Goal: Find specific page/section: Find specific page/section

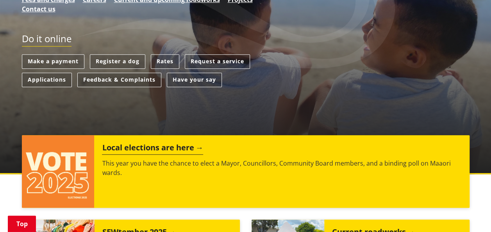
scroll to position [190, 0]
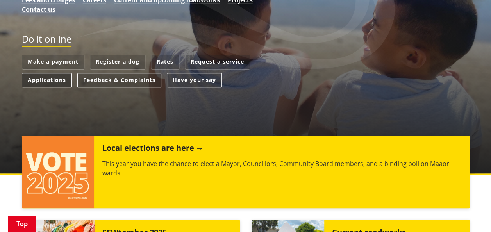
click at [53, 84] on link "Applications" at bounding box center [47, 80] width 50 height 14
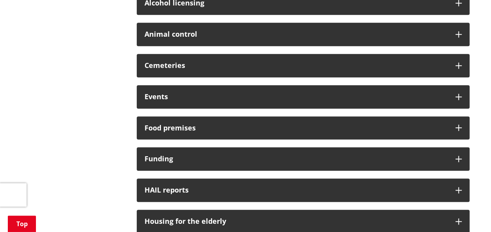
scroll to position [253, 0]
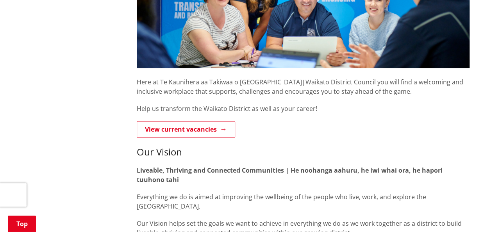
scroll to position [214, 0]
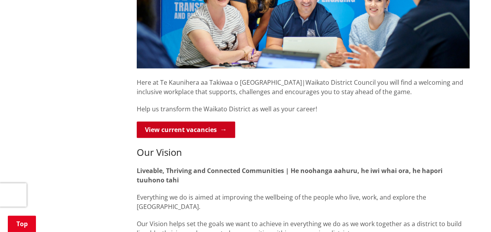
click at [172, 127] on link "View current vacancies" at bounding box center [186, 129] width 98 height 16
